Goal: Book appointment/travel/reservation

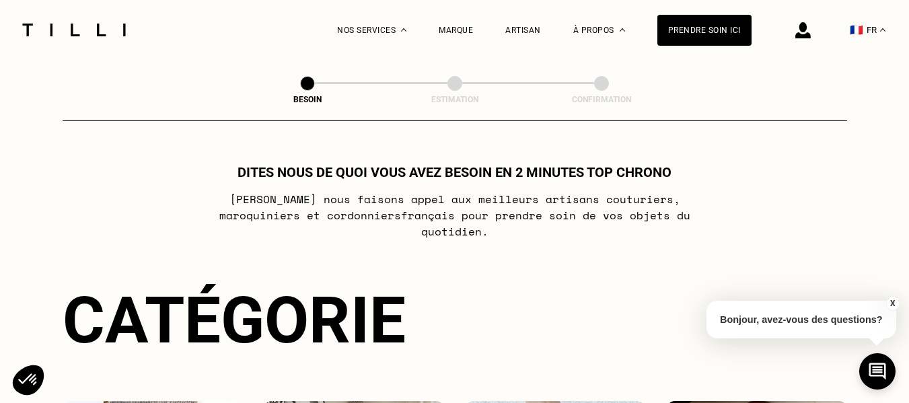
scroll to position [269, 0]
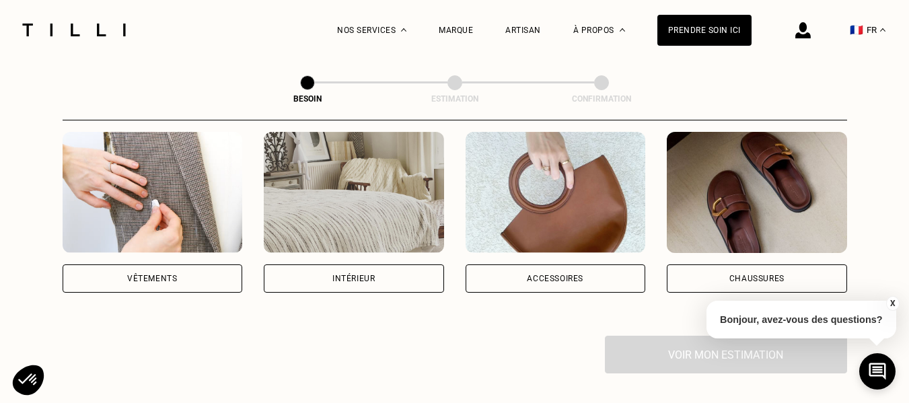
click at [151, 270] on div "Vêtements" at bounding box center [153, 278] width 180 height 28
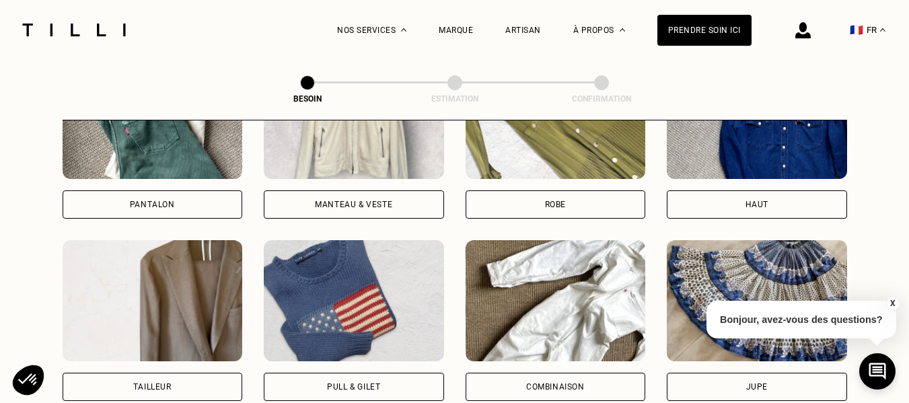
scroll to position [709, 0]
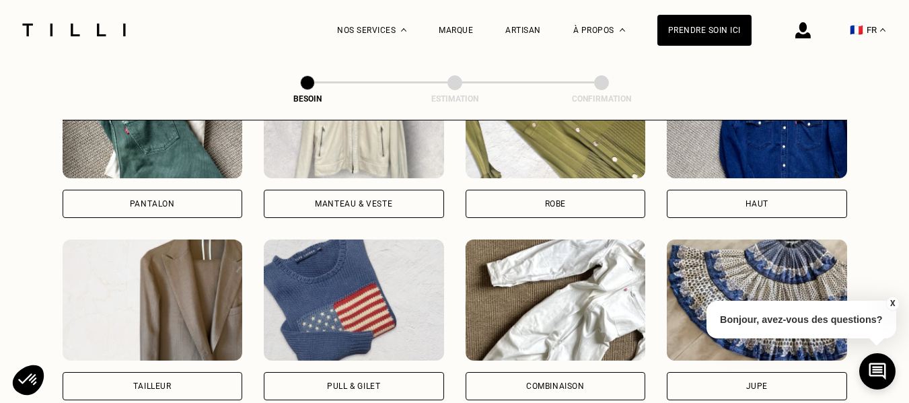
click at [147, 200] on div "Pantalon" at bounding box center [152, 204] width 45 height 8
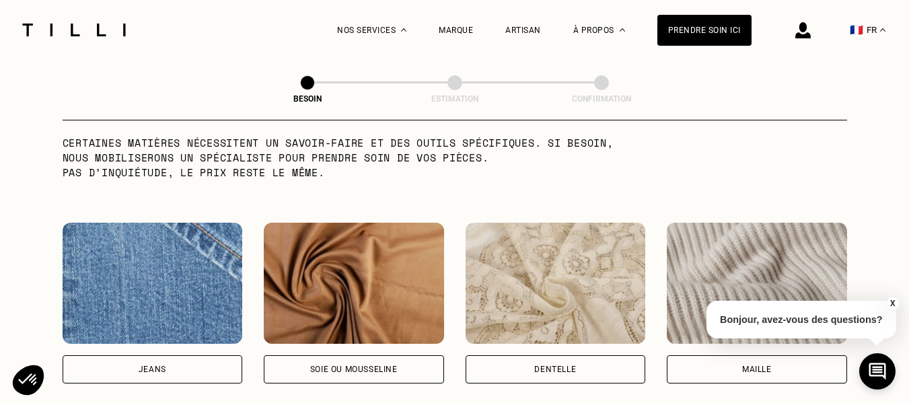
scroll to position [1374, 0]
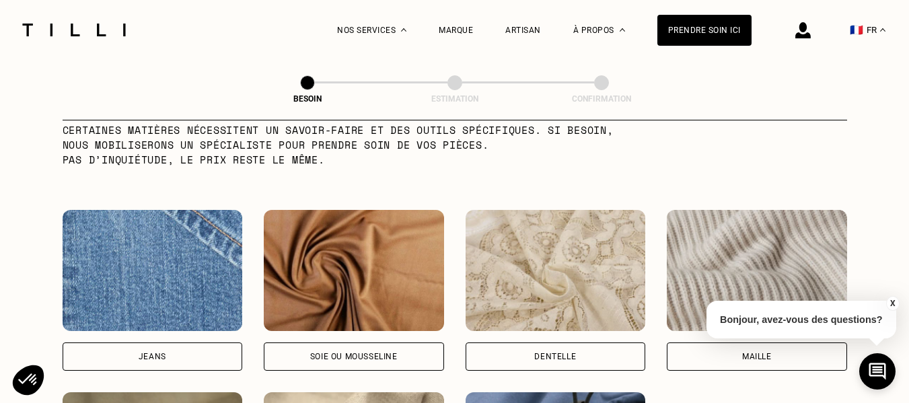
click at [151, 353] on div "Jeans" at bounding box center [153, 357] width 28 height 8
select select "FR"
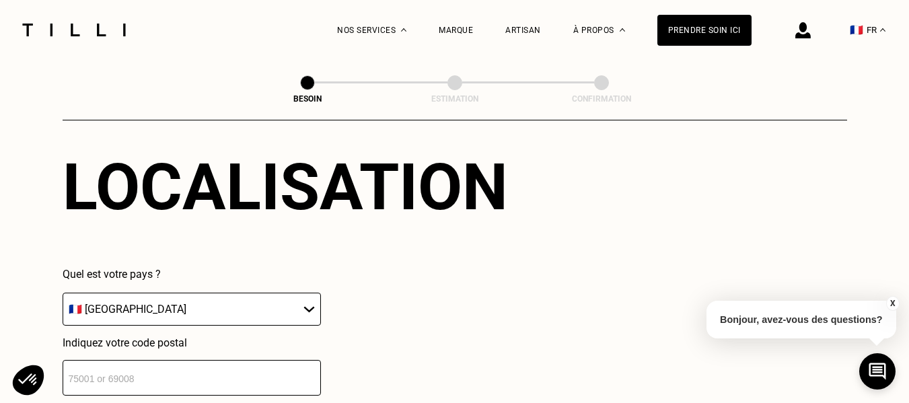
scroll to position [2011, 0]
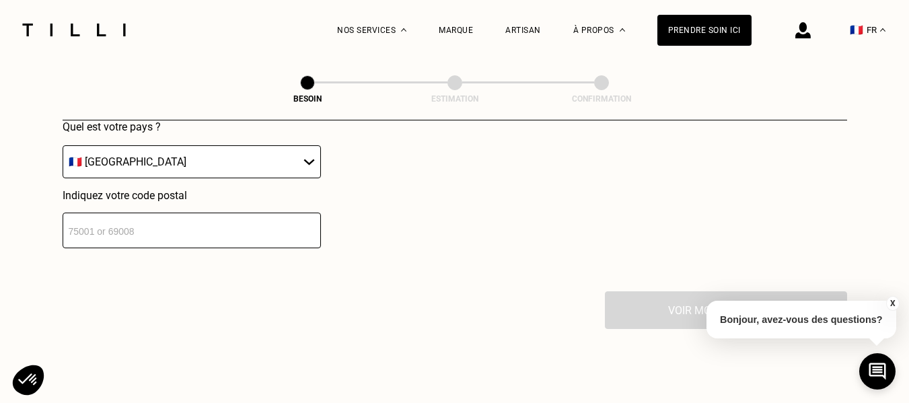
drag, startPoint x: 146, startPoint y: 228, endPoint x: 158, endPoint y: 226, distance: 12.3
click at [146, 227] on input "number" at bounding box center [192, 231] width 258 height 36
type input "62270"
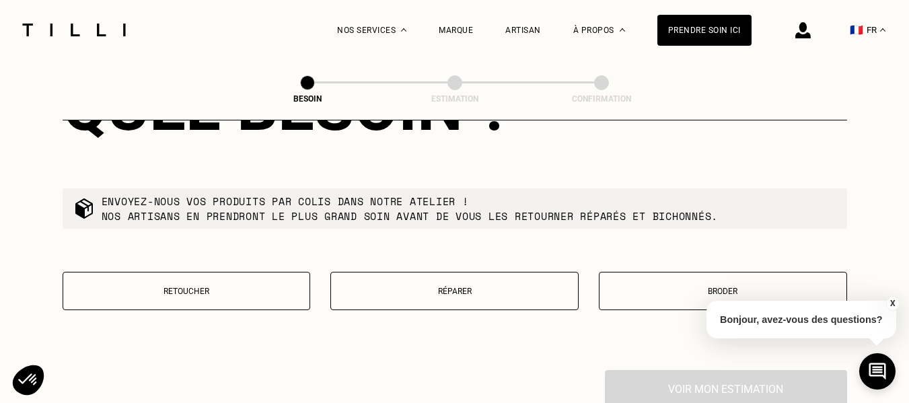
scroll to position [2278, 0]
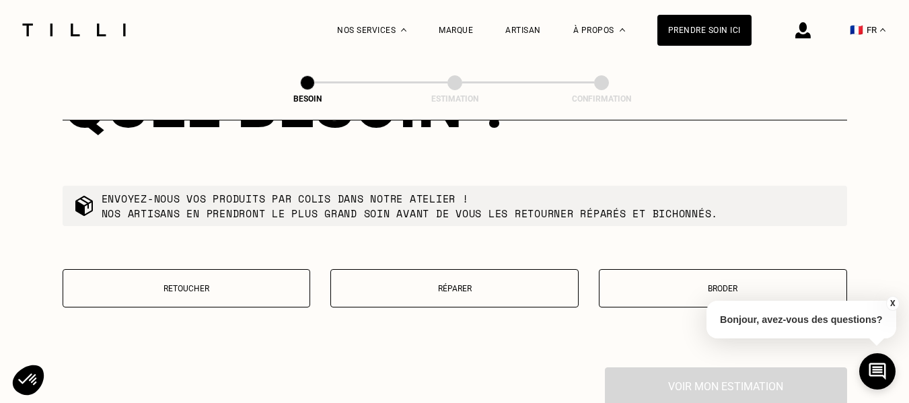
click at [436, 284] on p "Réparer" at bounding box center [454, 288] width 233 height 9
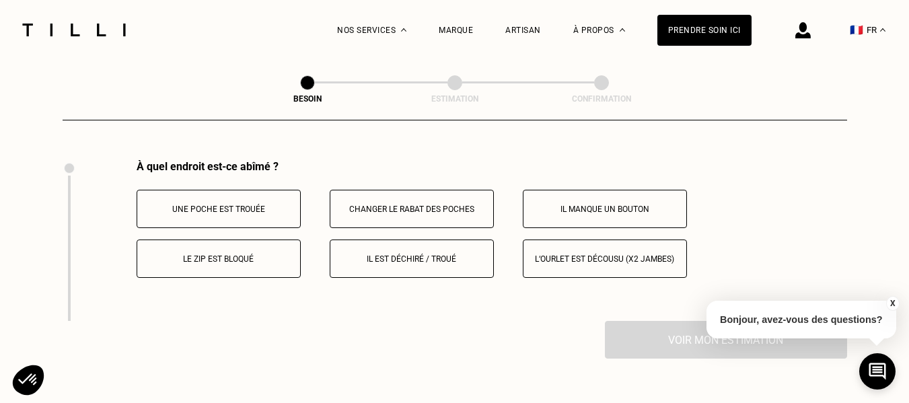
scroll to position [2488, 0]
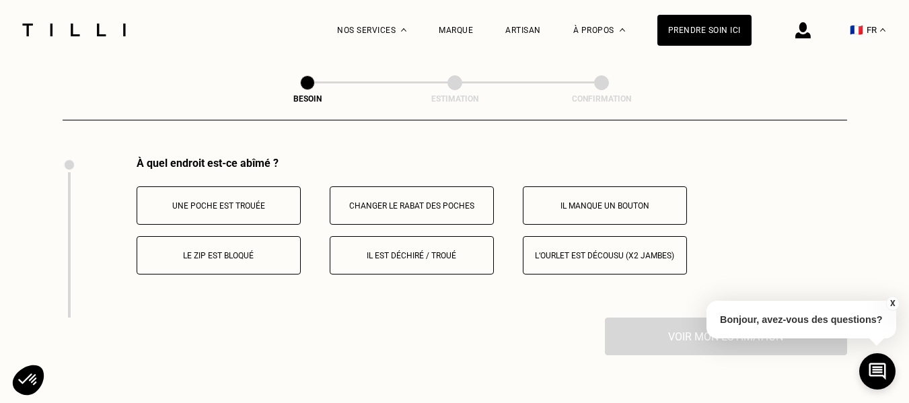
click at [225, 251] on p "Le zip est bloqué" at bounding box center [218, 255] width 149 height 9
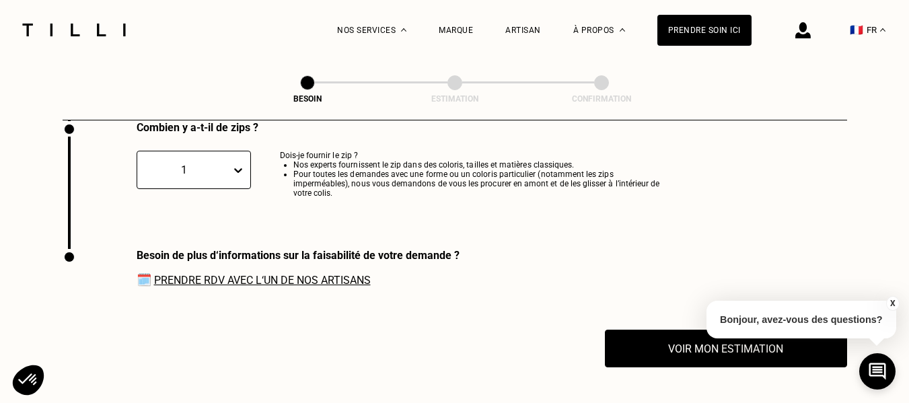
scroll to position [2717, 0]
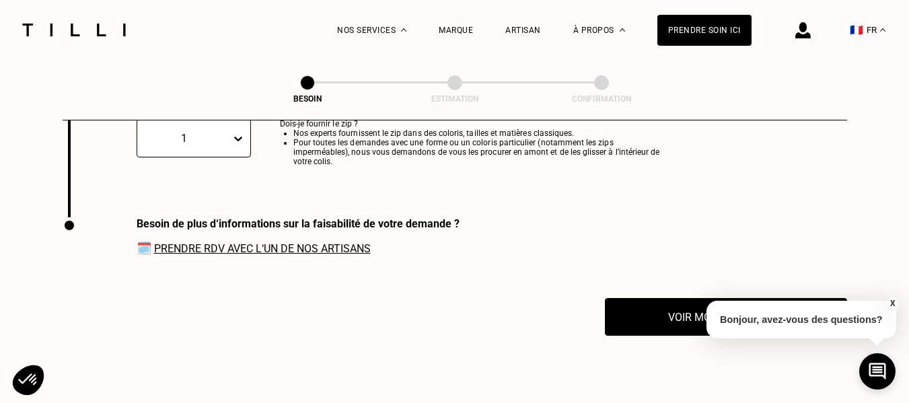
click at [227, 243] on link "Prendre RDV avec l‘un de nos artisans" at bounding box center [262, 248] width 217 height 13
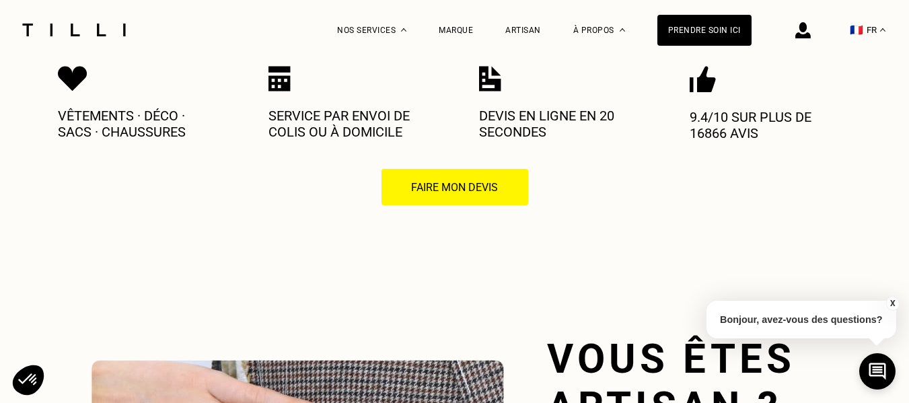
scroll to position [2683, 0]
